Goal: Transaction & Acquisition: Purchase product/service

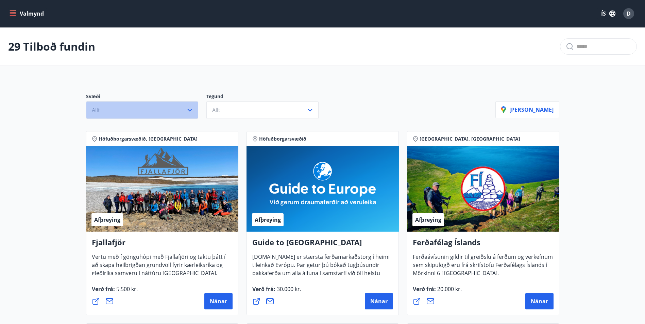
click at [191, 109] on icon "button" at bounding box center [190, 110] width 8 height 8
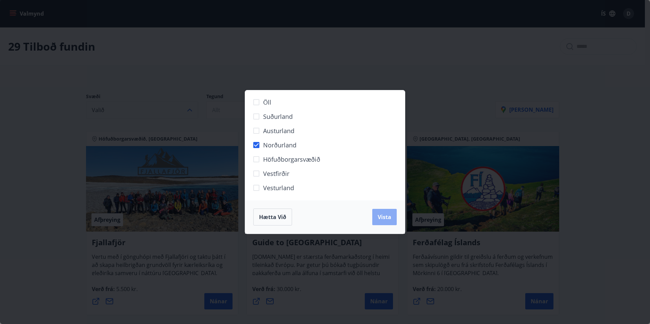
click at [382, 221] on button "Vista" at bounding box center [384, 217] width 24 height 16
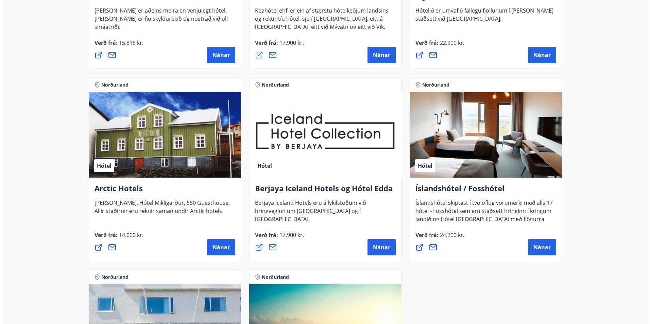
scroll to position [272, 0]
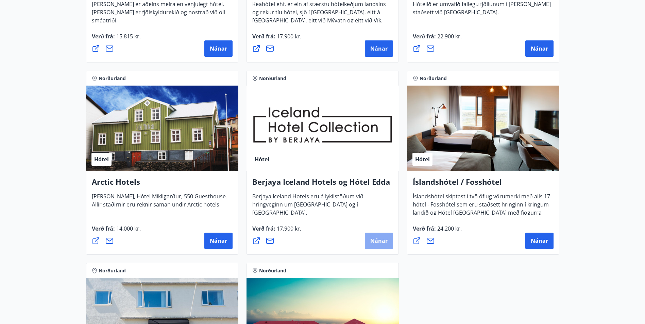
click at [374, 242] on span "Nánar" at bounding box center [378, 240] width 17 height 7
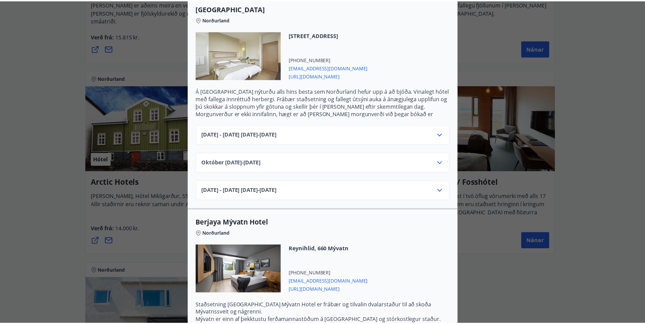
scroll to position [0, 0]
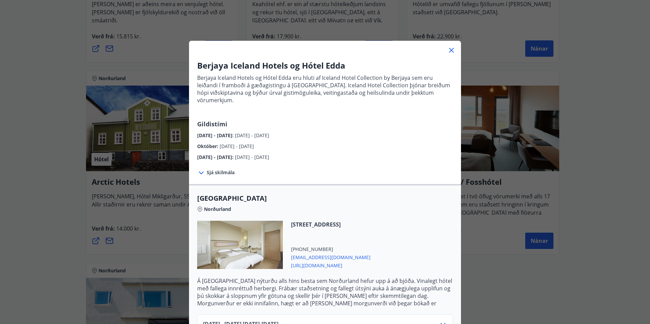
click at [449, 50] on icon at bounding box center [451, 50] width 5 height 5
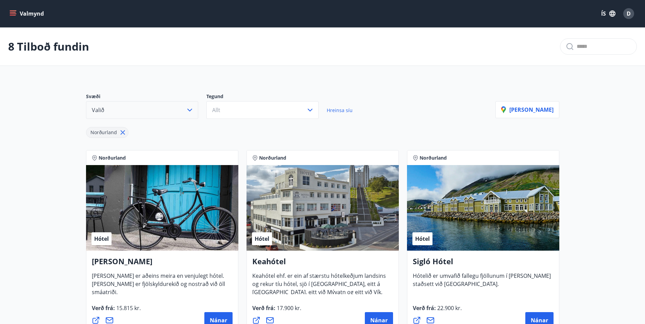
click at [189, 112] on icon "button" at bounding box center [190, 110] width 8 height 8
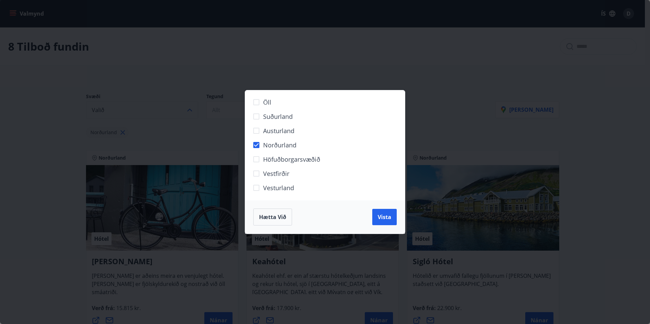
click at [273, 218] on span "Hætta við" at bounding box center [272, 216] width 27 height 7
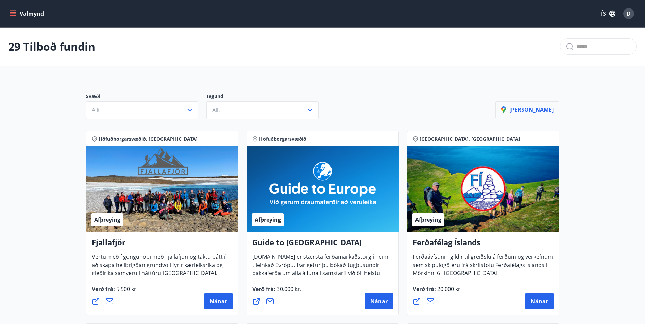
click at [541, 105] on button "[PERSON_NAME]" at bounding box center [527, 109] width 64 height 17
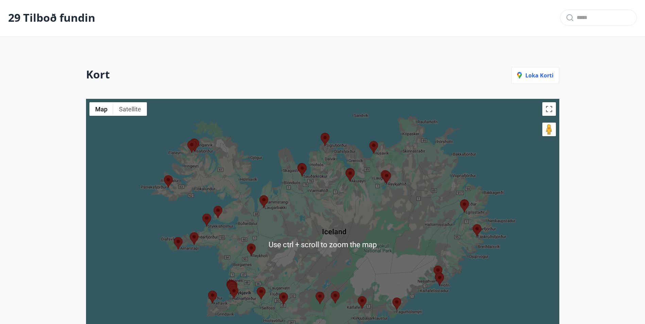
scroll to position [34, 0]
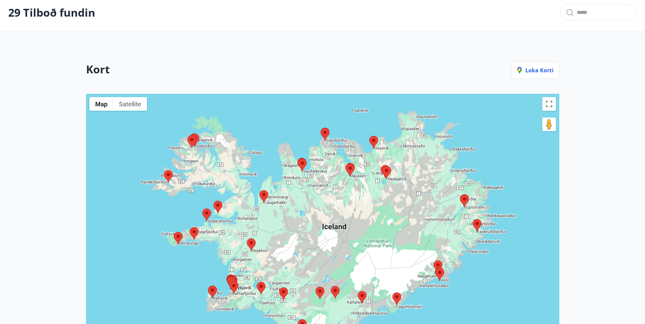
click at [350, 172] on img at bounding box center [350, 170] width 9 height 13
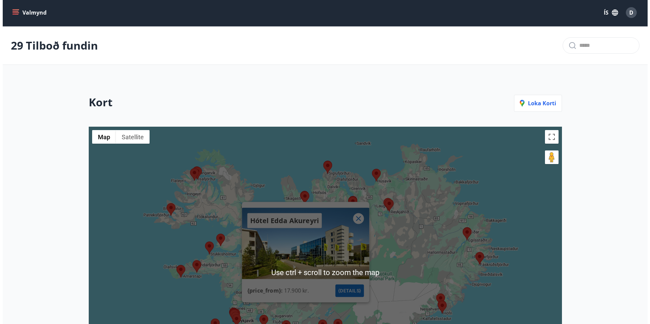
scroll to position [0, 0]
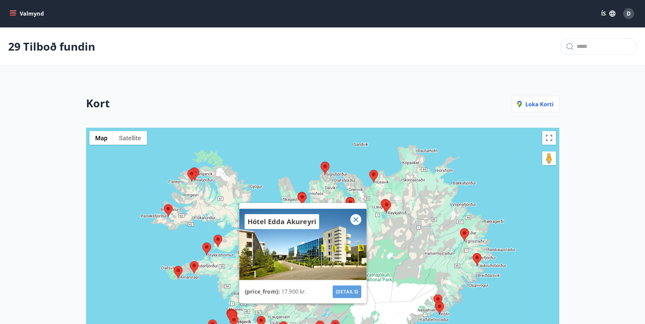
click at [346, 290] on button "{details}" at bounding box center [346, 292] width 29 height 13
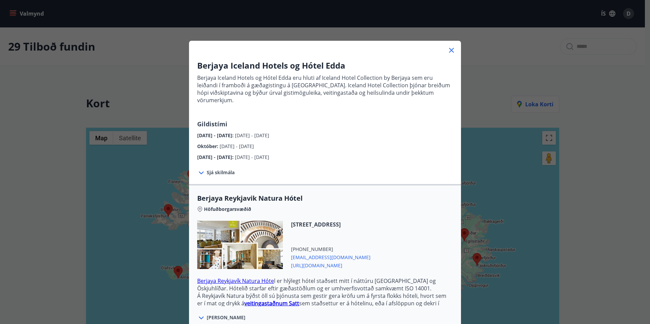
click at [215, 169] on span "Sjá skilmála" at bounding box center [221, 172] width 28 height 7
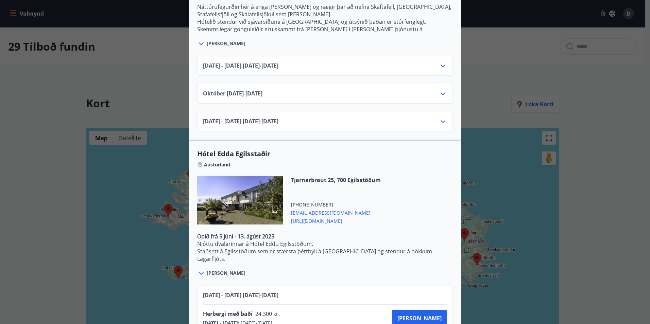
scroll to position [1223, 0]
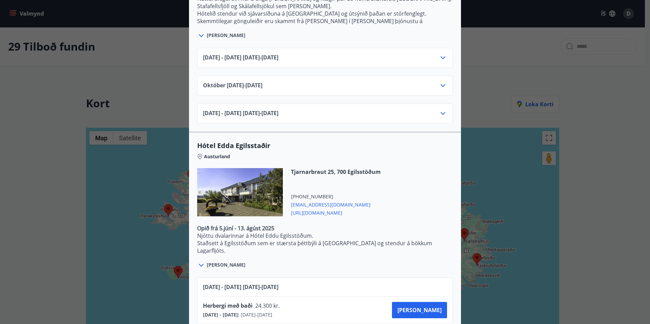
drag, startPoint x: 607, startPoint y: 143, endPoint x: 612, endPoint y: 140, distance: 6.5
click at [607, 143] on div "Berjaya Iceland Hotels og Hótel Edda Berjaya Iceland Hotels og Hótel Edda eru h…" at bounding box center [325, 162] width 650 height 324
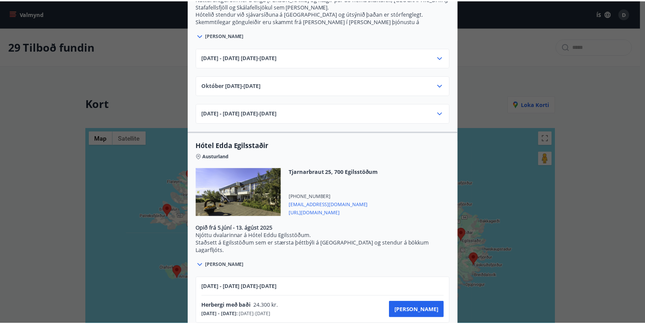
scroll to position [0, 0]
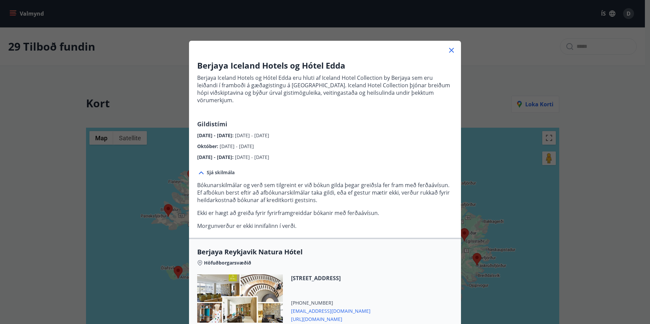
click at [449, 51] on icon at bounding box center [451, 50] width 5 height 5
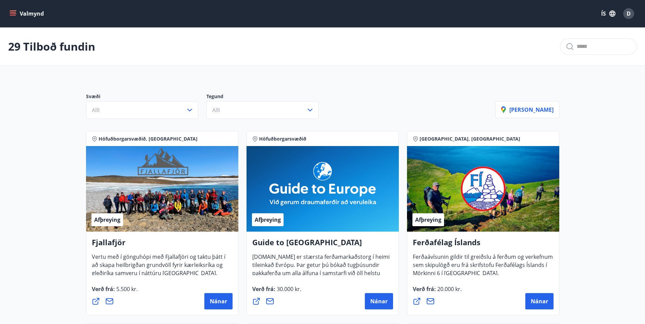
click at [11, 12] on icon "menu" at bounding box center [13, 12] width 6 height 1
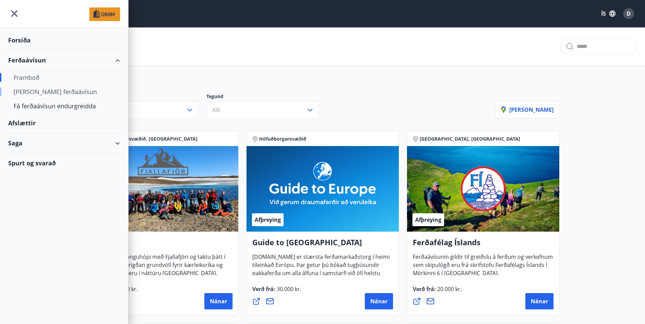
click at [35, 91] on div "[PERSON_NAME] ferðaávísun" at bounding box center [64, 92] width 101 height 14
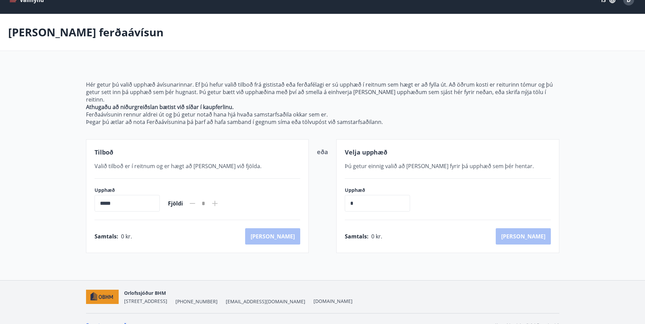
scroll to position [19, 0]
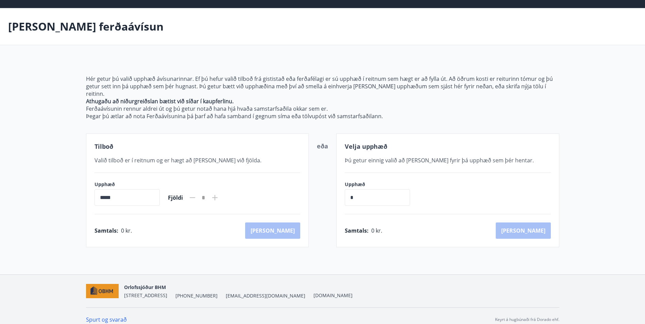
click at [132, 193] on input "*****" at bounding box center [126, 197] width 65 height 17
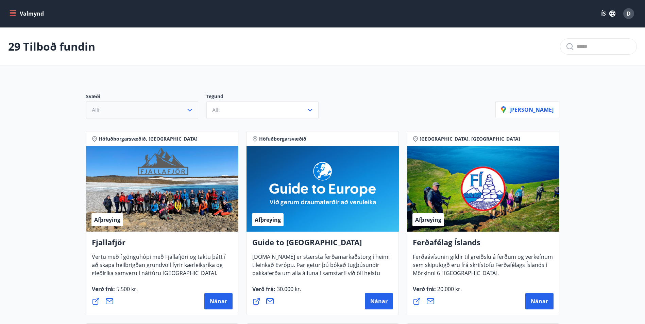
click at [191, 109] on icon "button" at bounding box center [190, 110] width 8 height 8
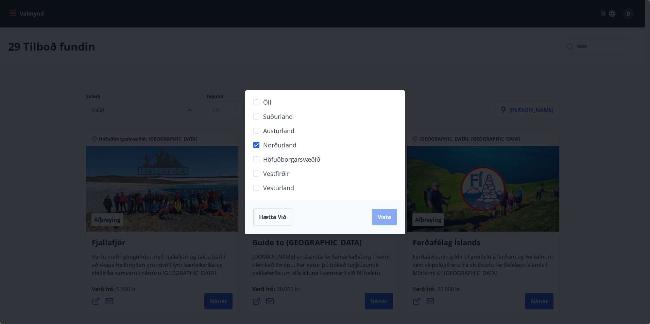
click at [389, 217] on span "Vista" at bounding box center [385, 216] width 14 height 7
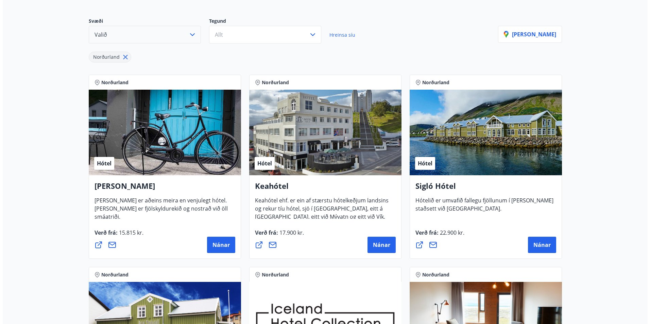
scroll to position [68, 0]
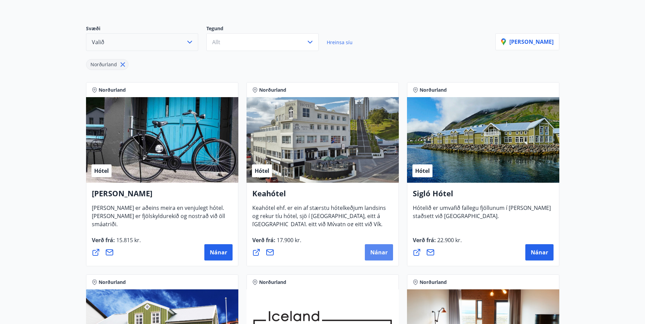
click at [378, 253] on span "Nánar" at bounding box center [378, 252] width 17 height 7
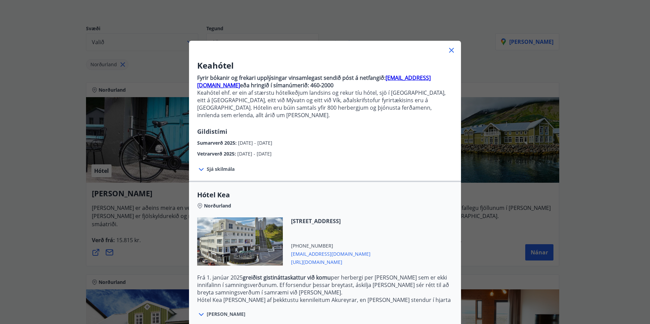
click at [198, 311] on icon at bounding box center [201, 315] width 8 height 8
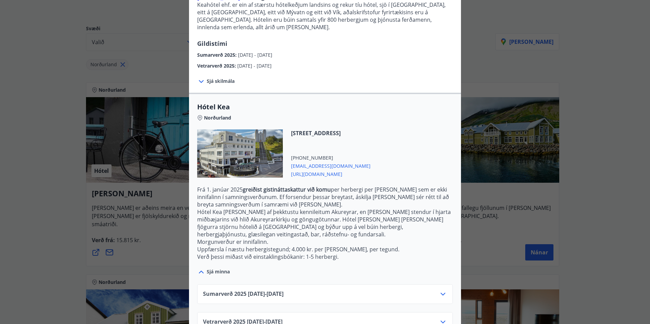
scroll to position [94, 0]
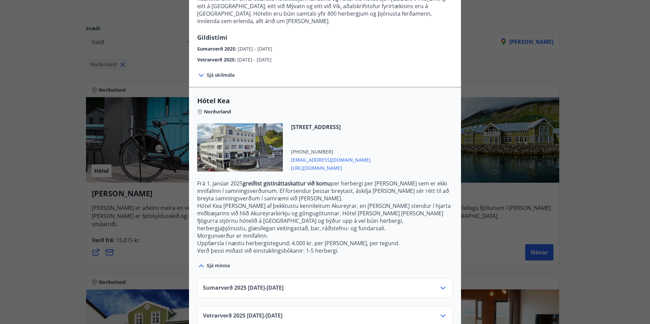
click at [441, 312] on icon at bounding box center [443, 316] width 8 height 8
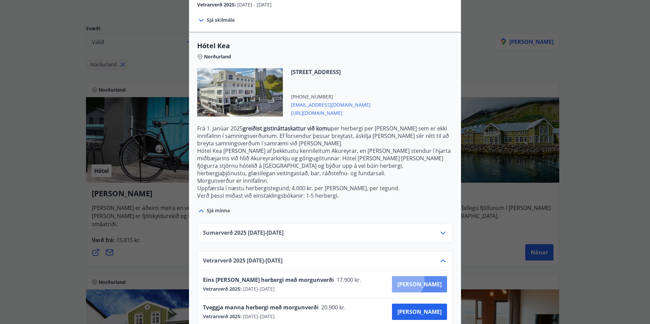
click at [430, 281] on span "[PERSON_NAME]" at bounding box center [419, 284] width 44 height 7
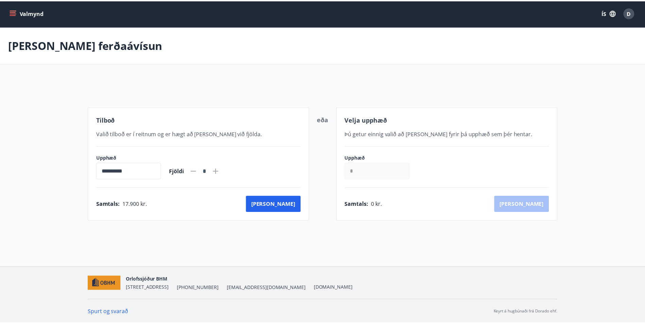
scroll to position [1, 0]
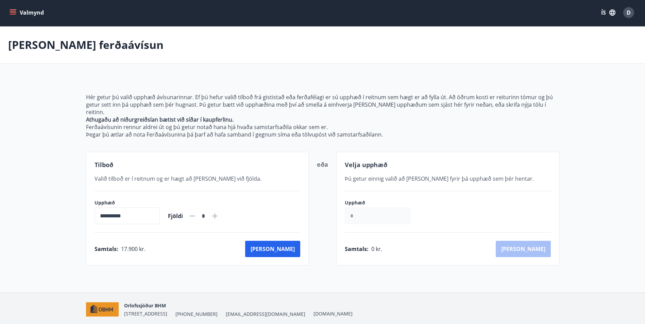
click at [219, 212] on icon at bounding box center [215, 216] width 8 height 8
type input "*"
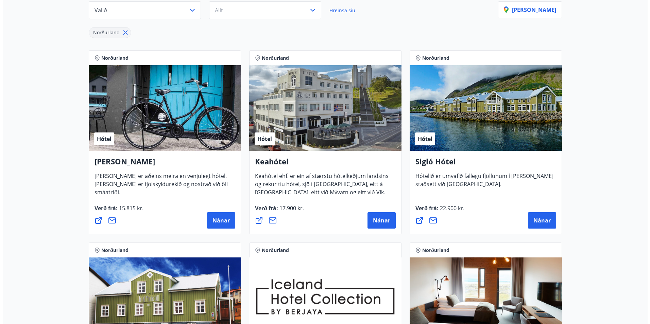
scroll to position [103, 0]
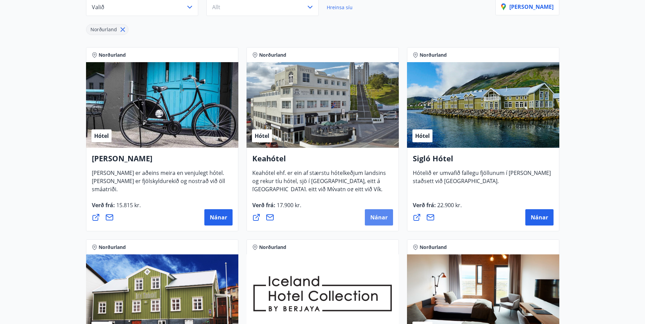
click at [381, 216] on span "Nánar" at bounding box center [378, 217] width 17 height 7
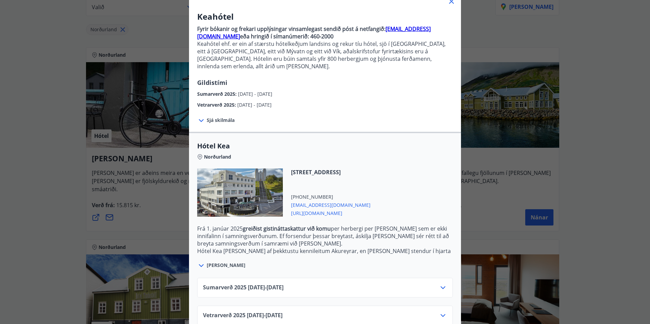
scroll to position [56, 0]
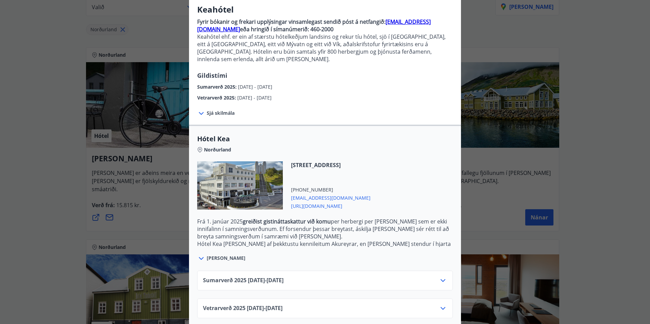
click at [440, 279] on icon at bounding box center [442, 280] width 5 height 3
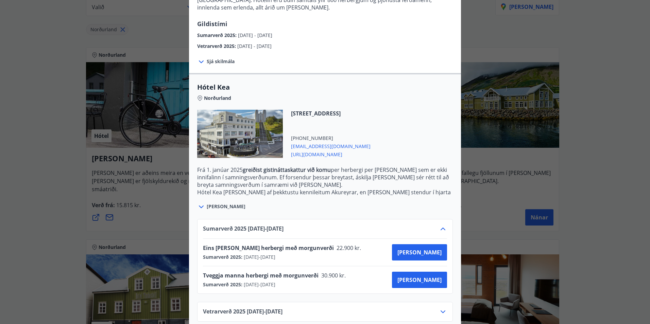
scroll to position [111, 0]
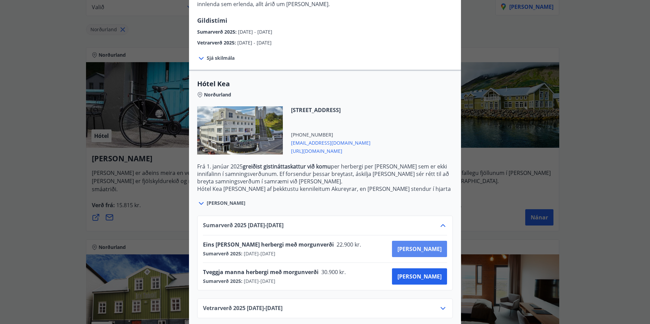
click at [432, 245] on span "[PERSON_NAME]" at bounding box center [419, 248] width 44 height 7
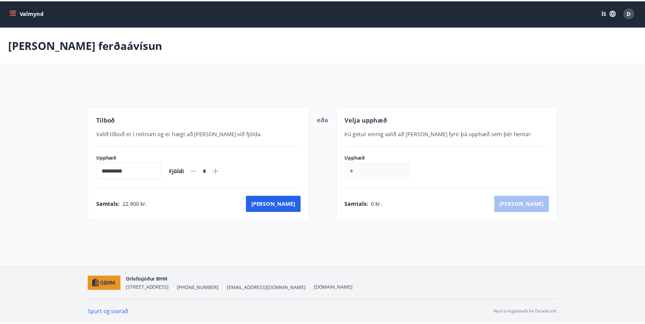
scroll to position [1, 0]
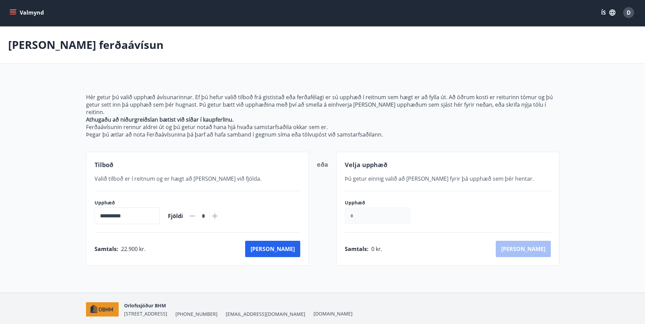
click at [218, 213] on icon at bounding box center [214, 215] width 5 height 5
type input "*"
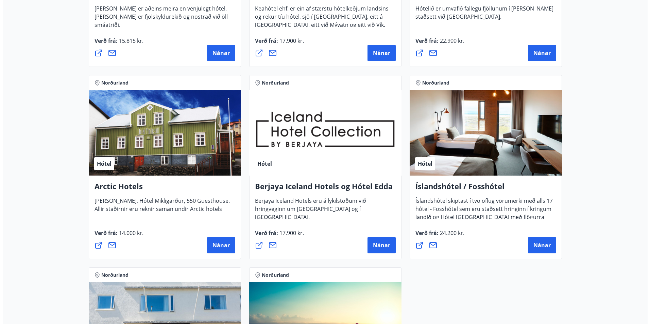
scroll to position [273, 0]
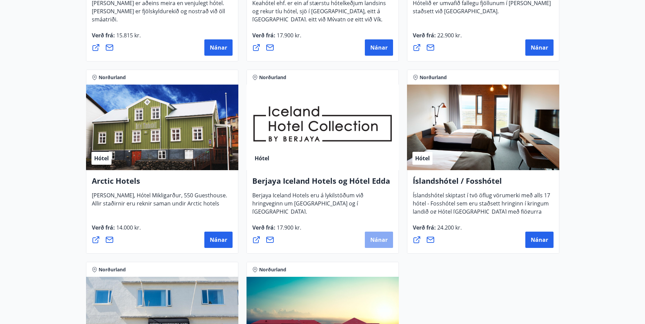
click at [384, 239] on span "Nánar" at bounding box center [378, 239] width 17 height 7
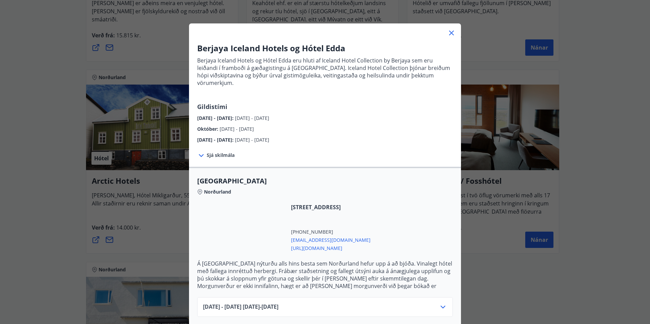
scroll to position [34, 0]
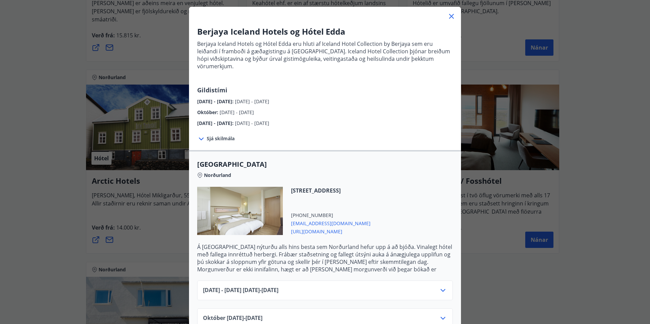
click at [442, 289] on icon at bounding box center [442, 290] width 5 height 3
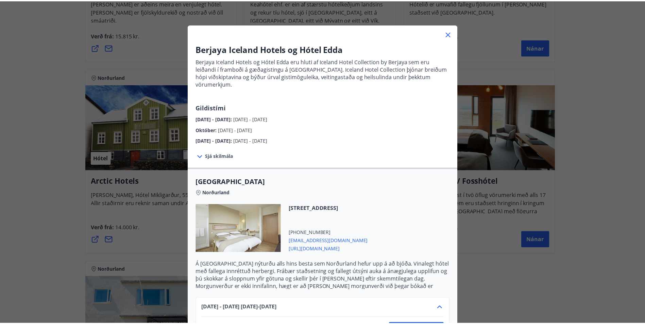
scroll to position [0, 0]
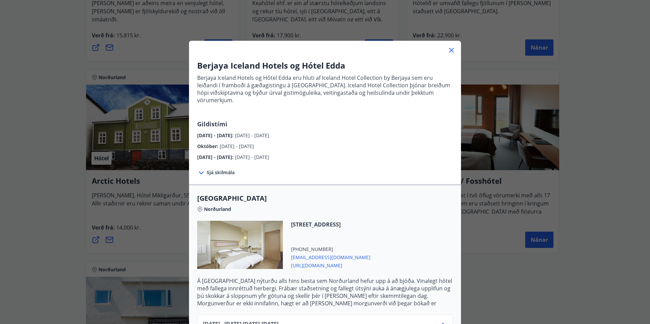
click at [448, 49] on icon at bounding box center [451, 50] width 8 height 8
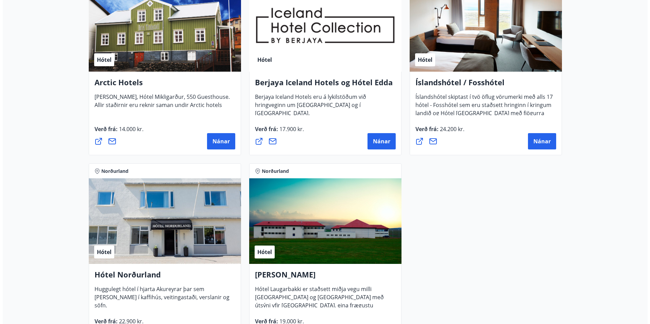
scroll to position [409, 0]
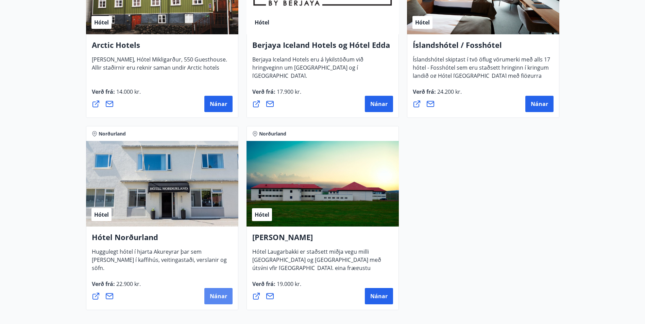
click at [214, 295] on span "Nánar" at bounding box center [218, 296] width 17 height 7
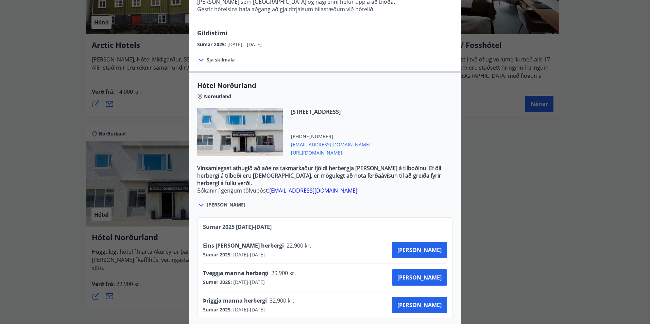
scroll to position [137, 0]
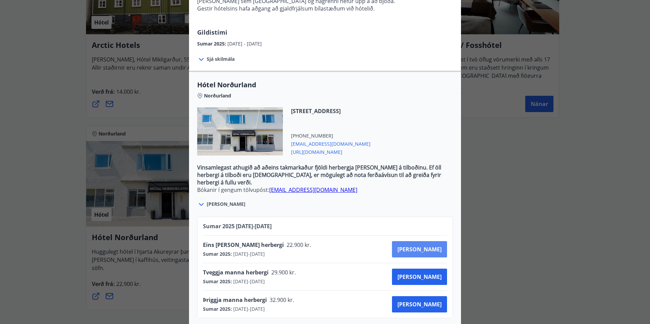
click at [439, 241] on button "[PERSON_NAME]" at bounding box center [419, 249] width 55 height 16
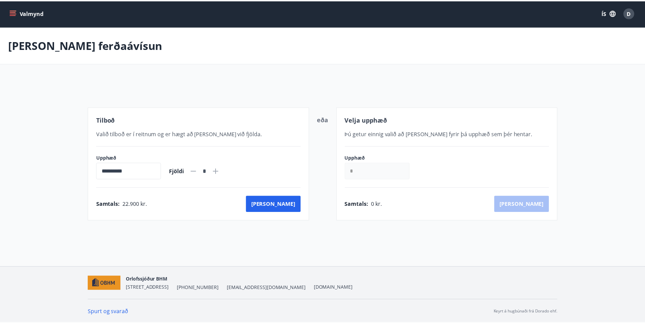
scroll to position [1, 0]
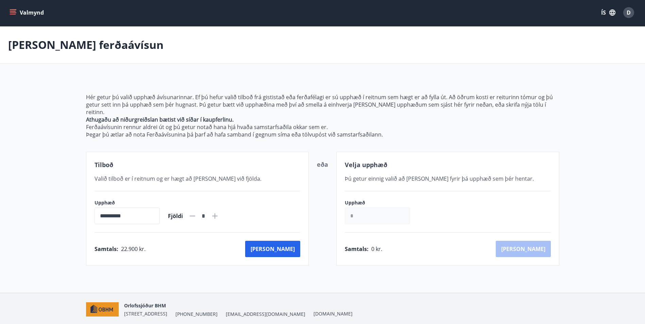
click at [219, 212] on icon at bounding box center [215, 216] width 8 height 8
type input "*"
click at [28, 144] on main "**********" at bounding box center [322, 146] width 645 height 239
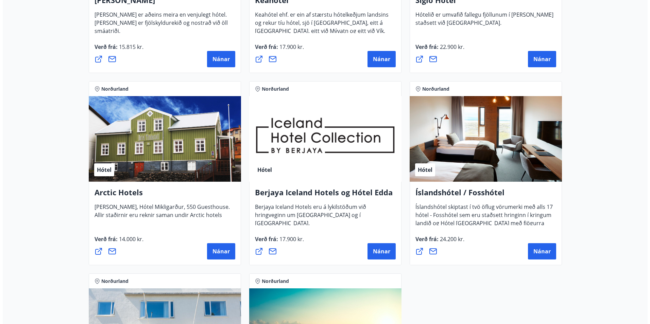
scroll to position [273, 0]
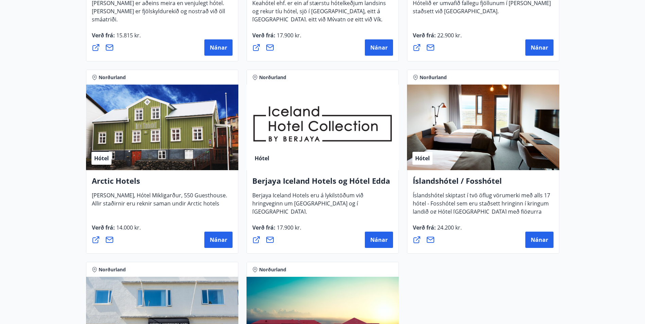
click at [161, 133] on div "Hótel" at bounding box center [162, 128] width 152 height 86
click at [223, 238] on span "Nánar" at bounding box center [218, 239] width 17 height 7
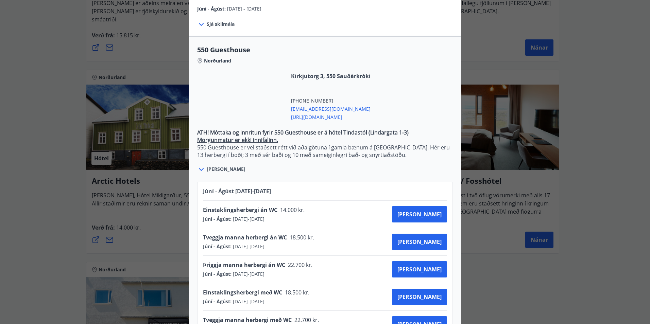
scroll to position [204, 0]
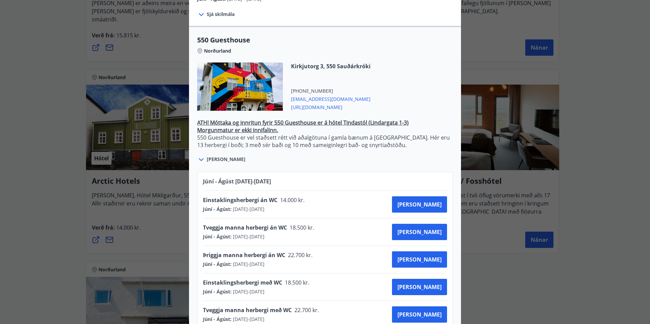
click at [47, 193] on div "Arctic Hotels Sendu skilaboð til að panta herbergi info@arctichotels.is Gistiná…" at bounding box center [325, 162] width 650 height 324
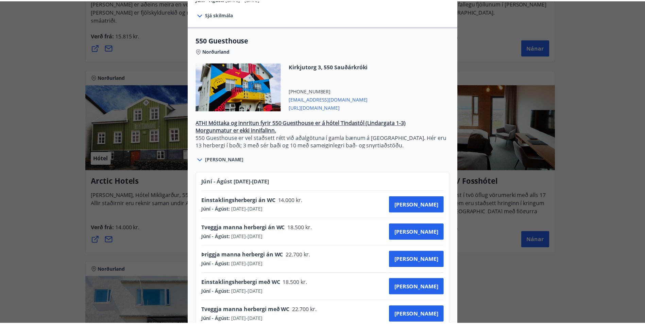
scroll to position [0, 0]
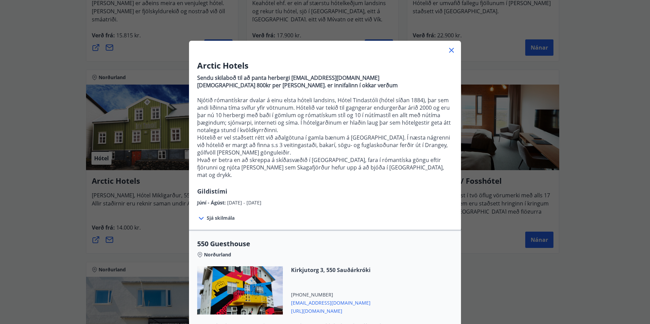
click at [448, 50] on icon at bounding box center [451, 50] width 8 height 8
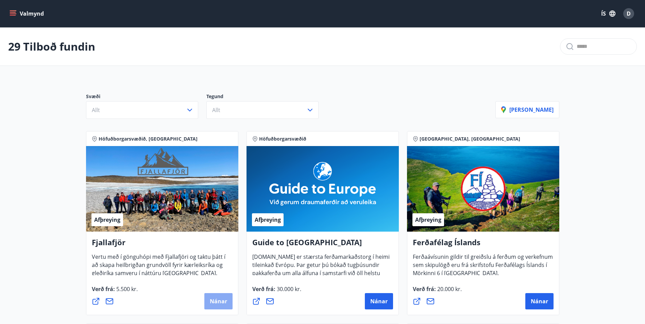
click at [223, 300] on span "Nánar" at bounding box center [218, 301] width 17 height 7
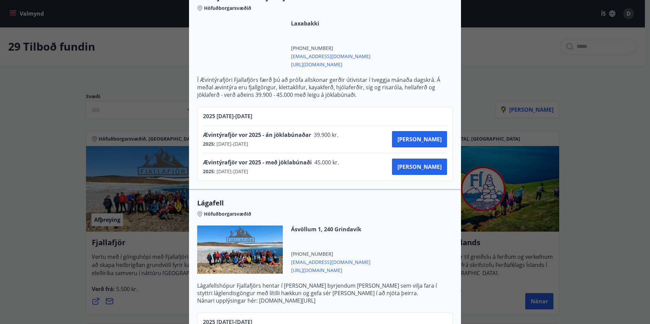
scroll to position [476, 0]
